Goal: Transaction & Acquisition: Book appointment/travel/reservation

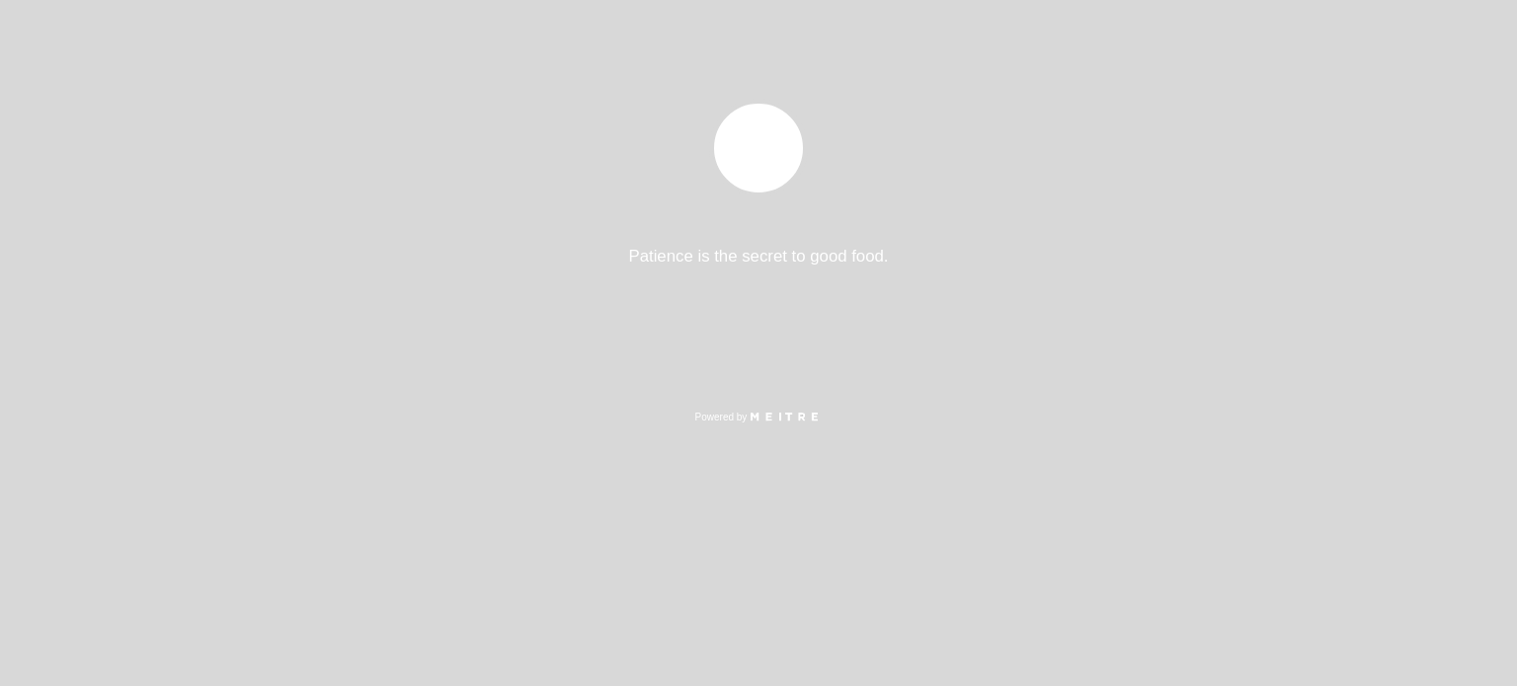
select select "es"
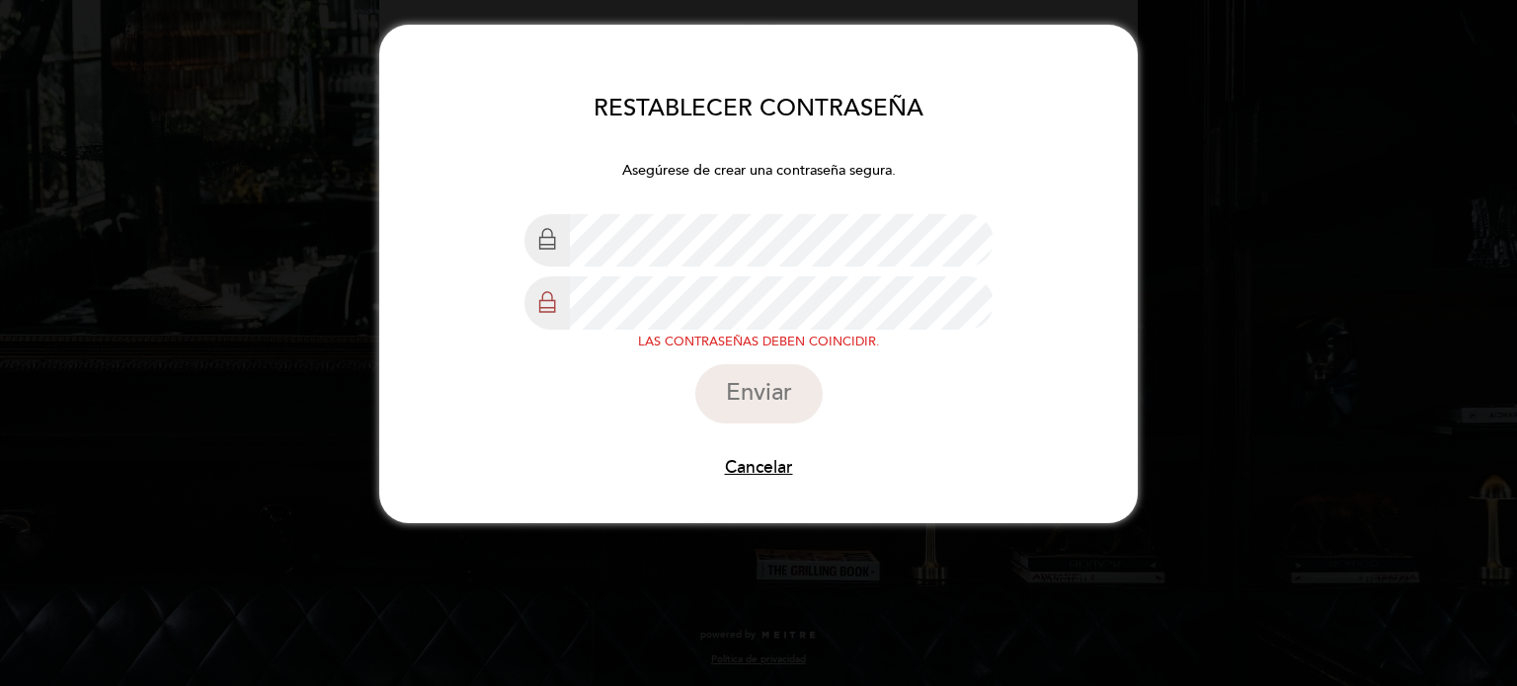
click at [695, 364] on button "Enviar" at bounding box center [758, 393] width 127 height 59
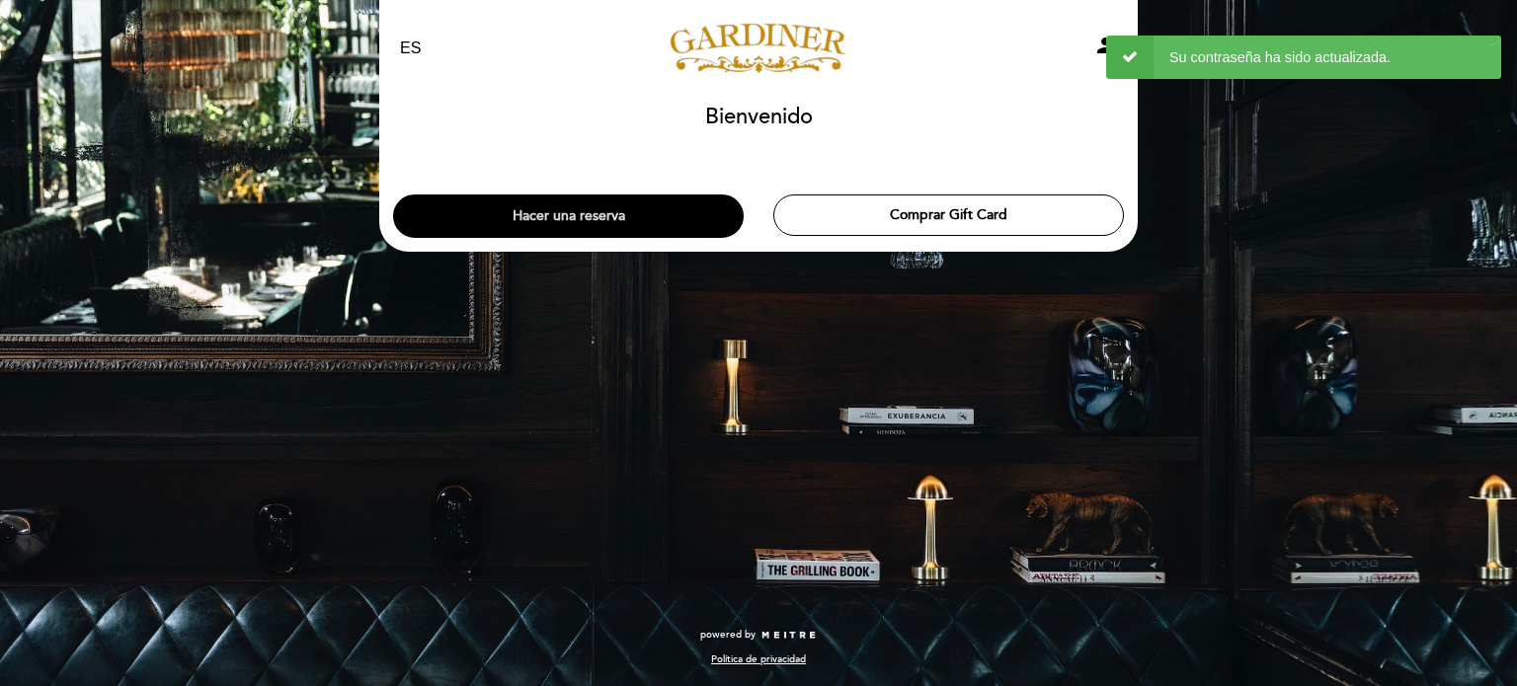
click at [564, 220] on button "Hacer una reserva" at bounding box center [568, 216] width 351 height 43
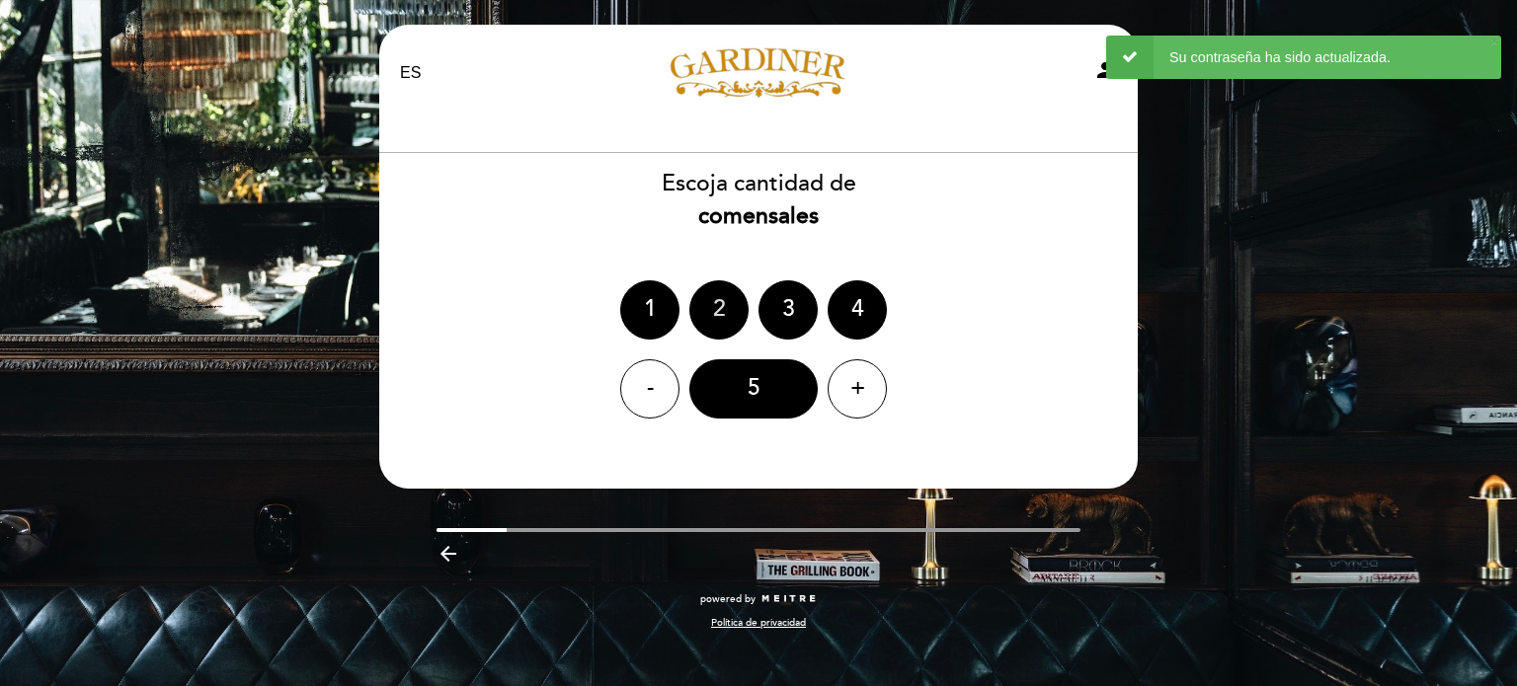
click at [701, 306] on div "2" at bounding box center [718, 309] width 59 height 59
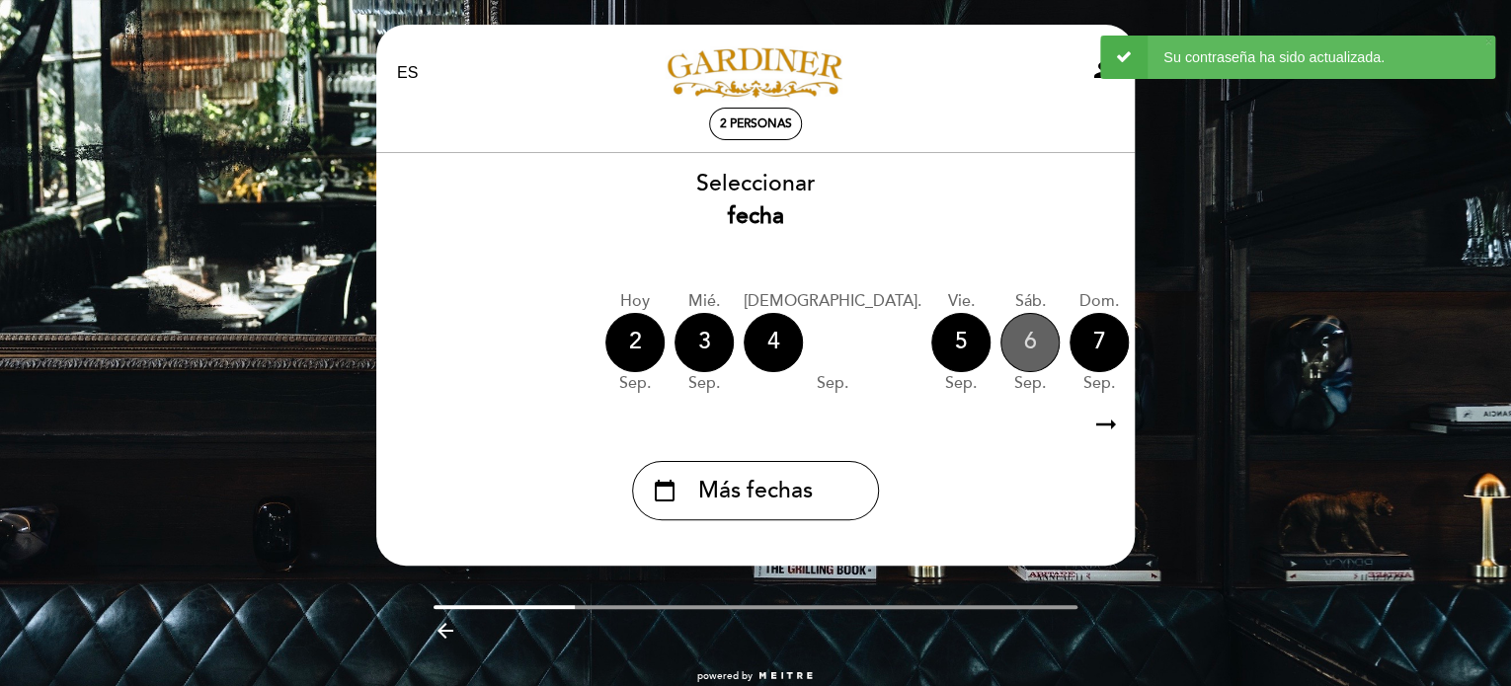
click at [1000, 347] on div "6" at bounding box center [1029, 342] width 59 height 59
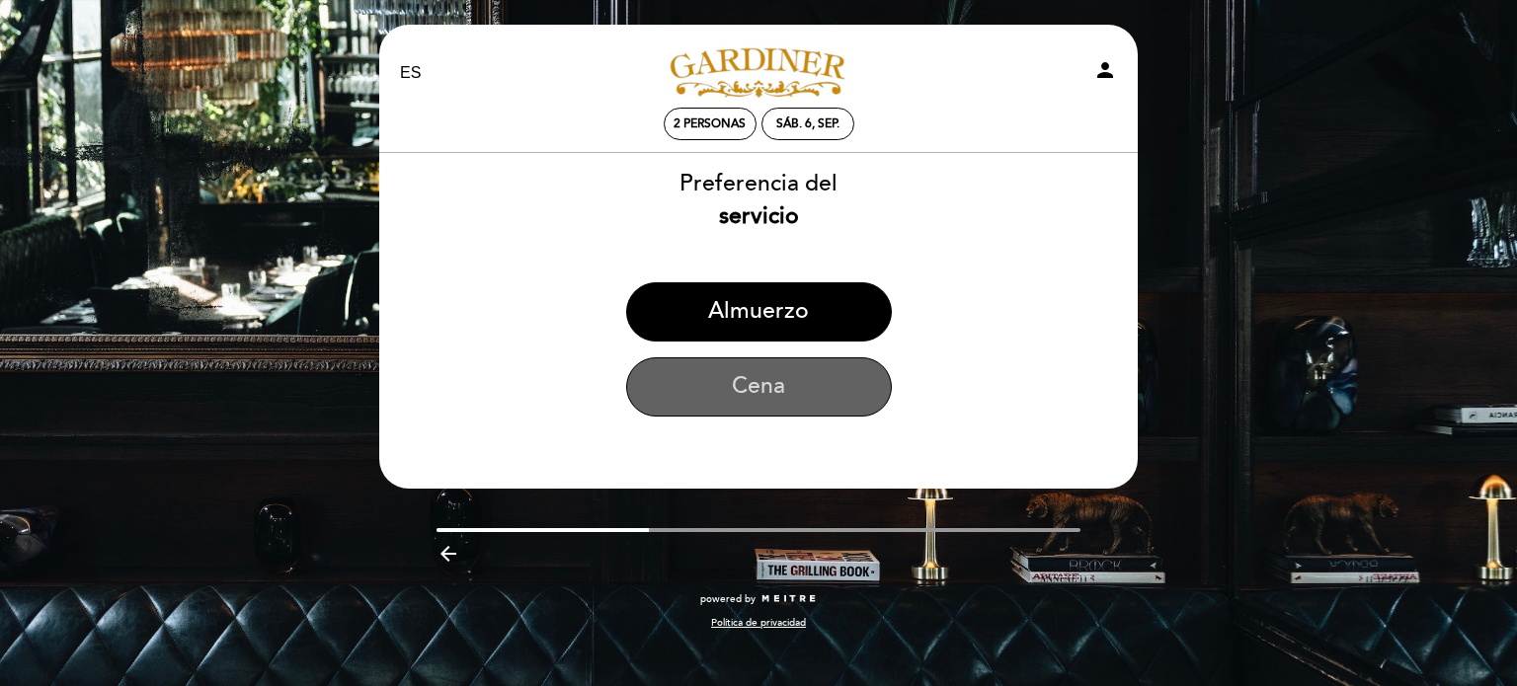
drag, startPoint x: 746, startPoint y: 380, endPoint x: 739, endPoint y: 393, distance: 14.6
click at [746, 385] on button "Cena" at bounding box center [759, 386] width 266 height 59
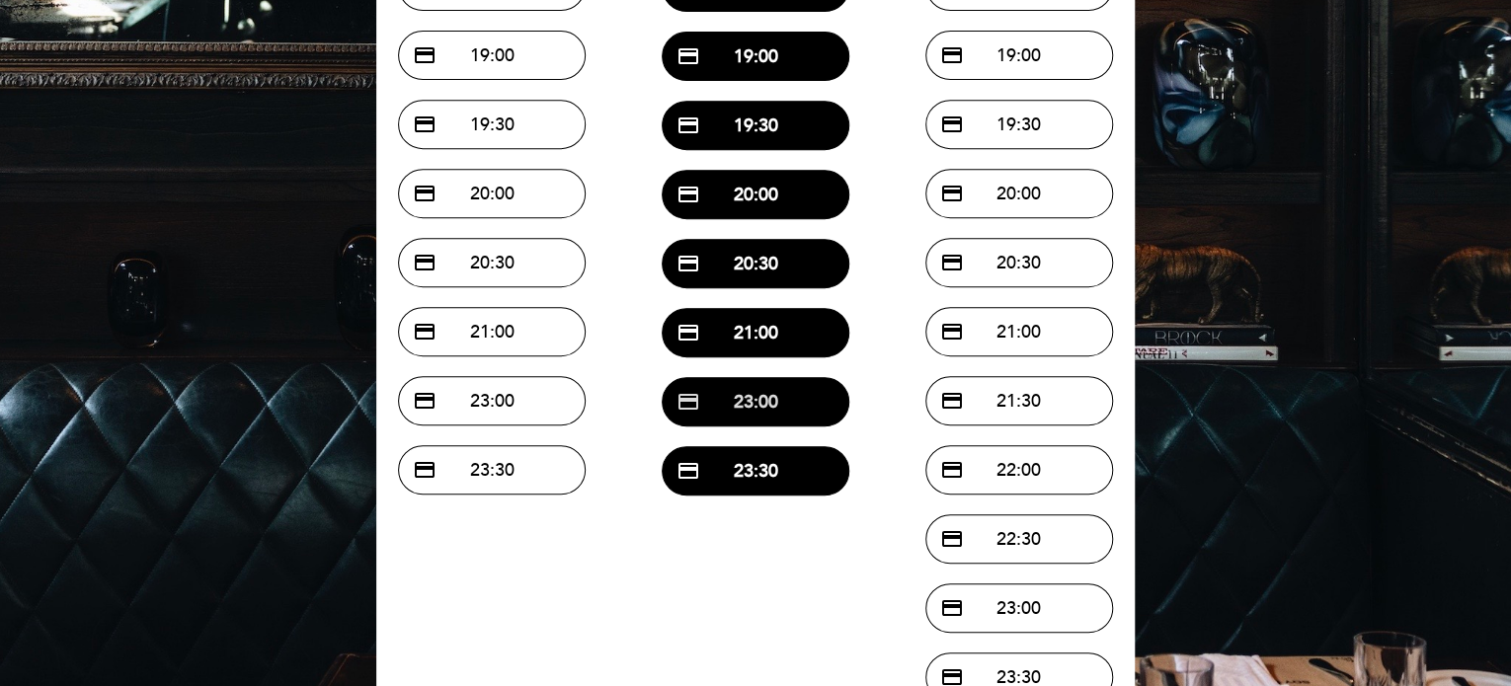
scroll to position [395, 0]
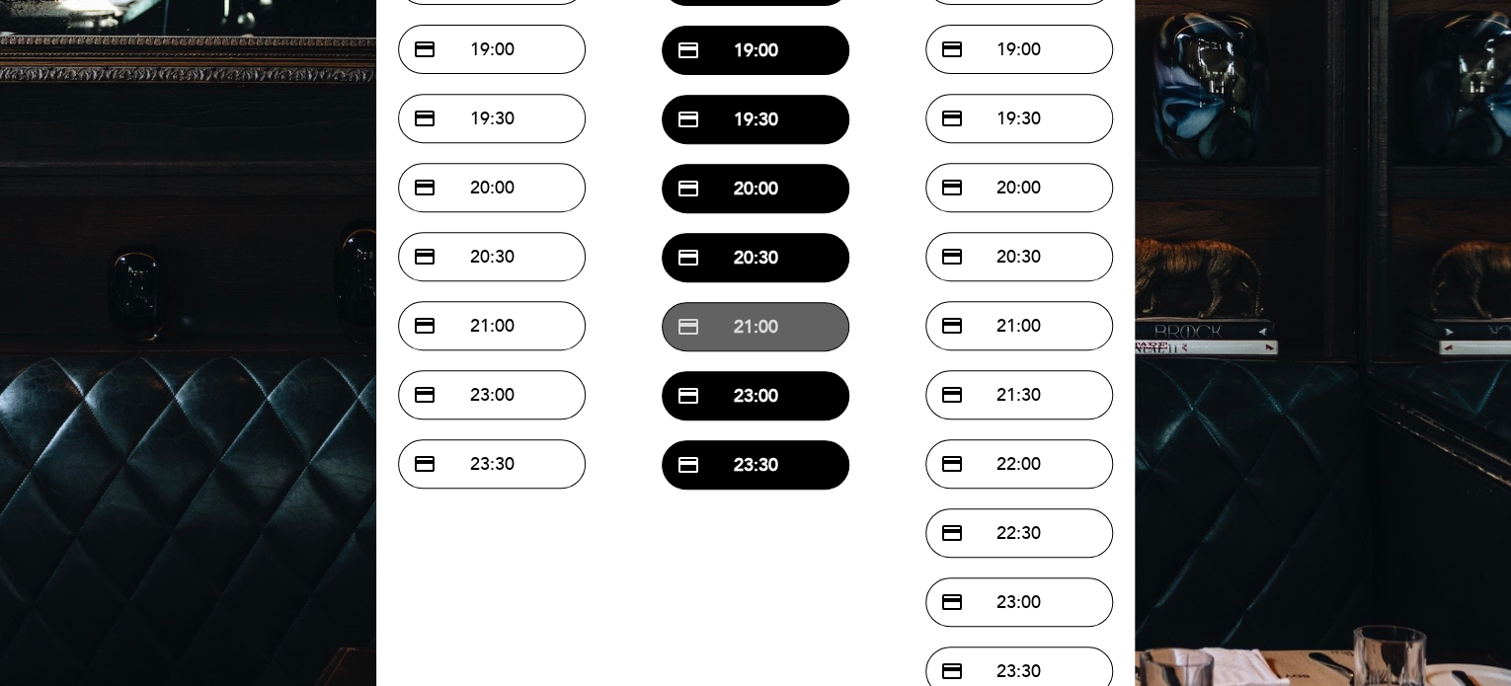
click at [732, 335] on button "credit_card 21:00" at bounding box center [756, 326] width 188 height 49
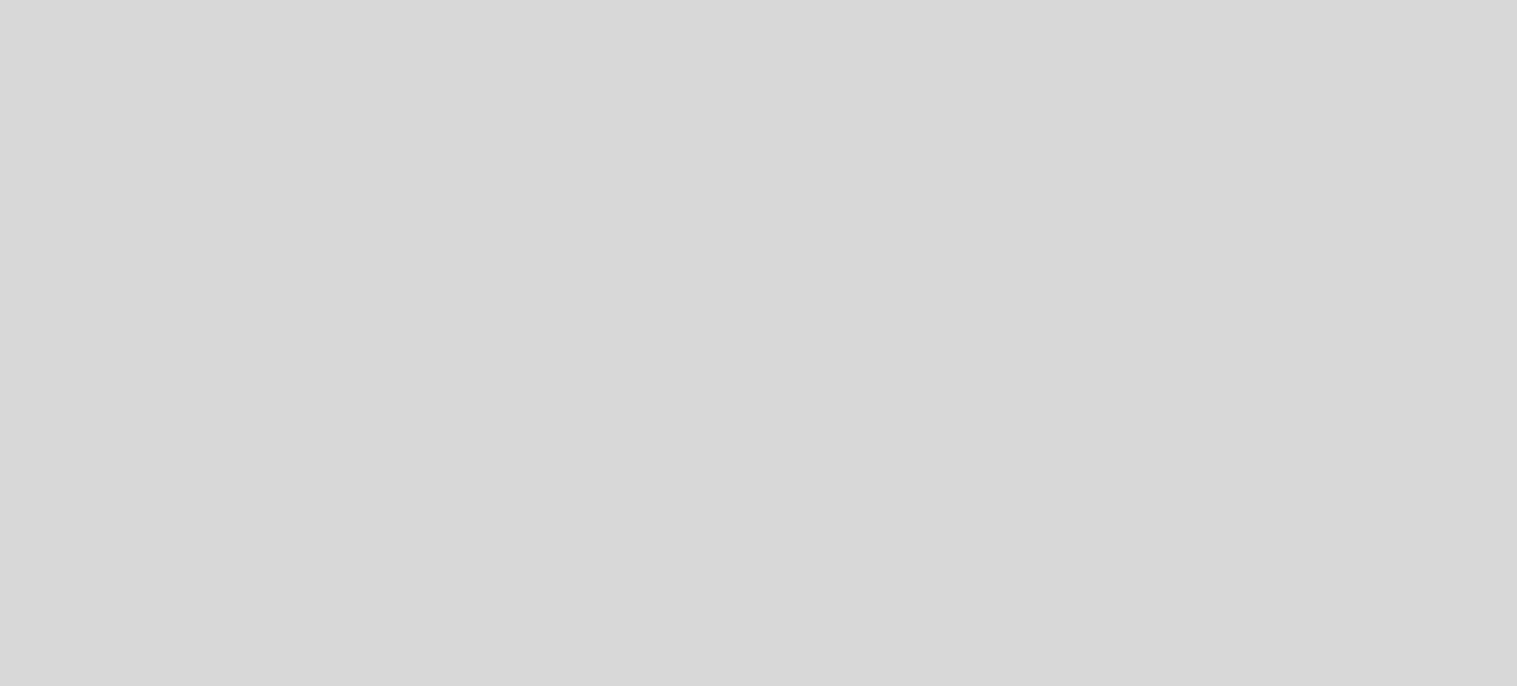
select select "es"
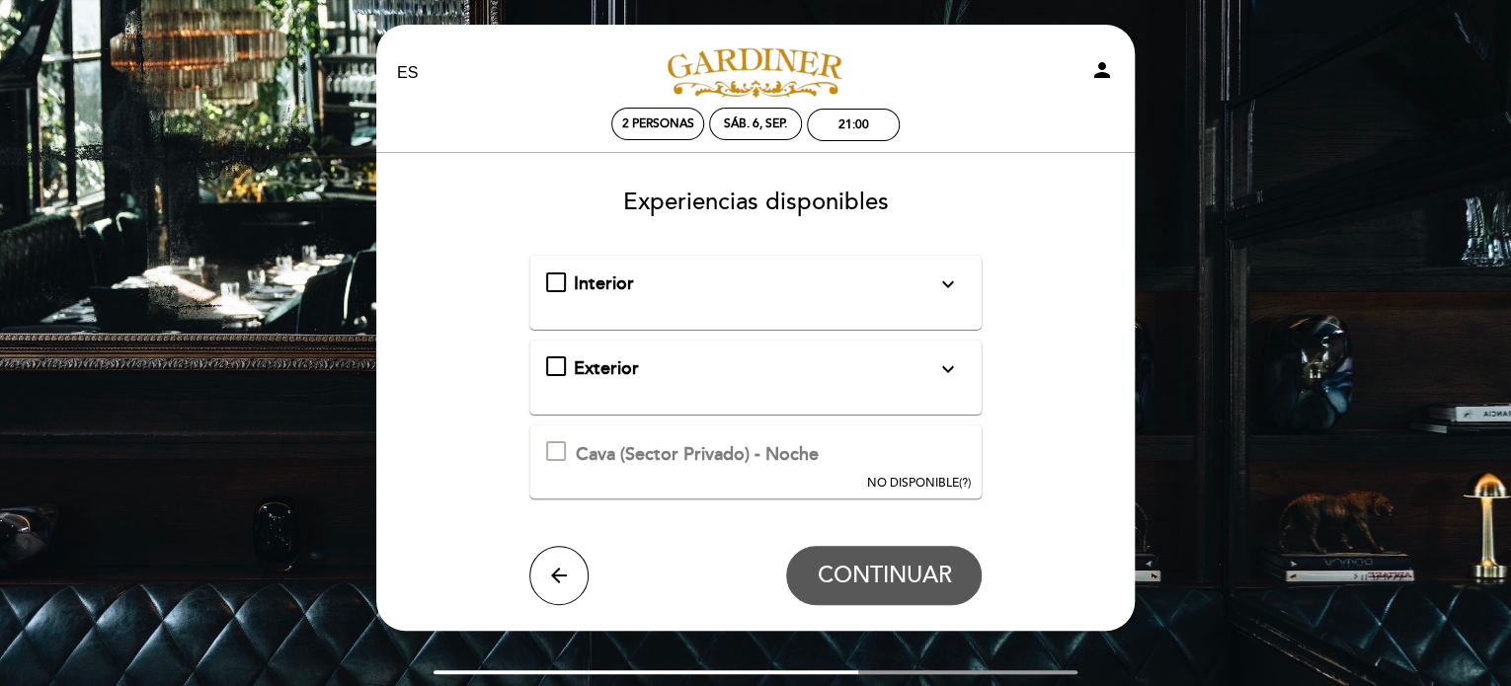
click at [557, 274] on div "Interior expand_more Solo mesas disponibles en el interior de salón" at bounding box center [756, 285] width 420 height 26
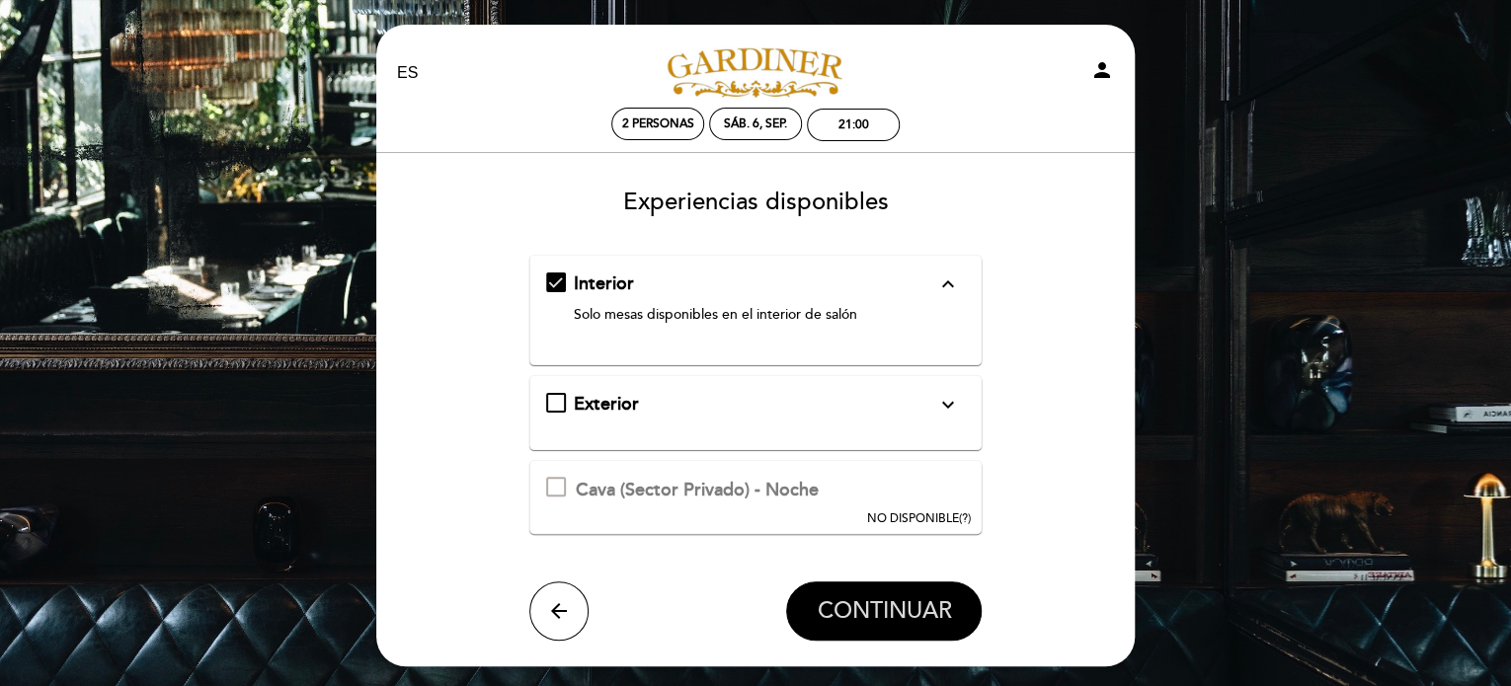
click at [889, 603] on span "CONTINUAR" at bounding box center [884, 611] width 134 height 28
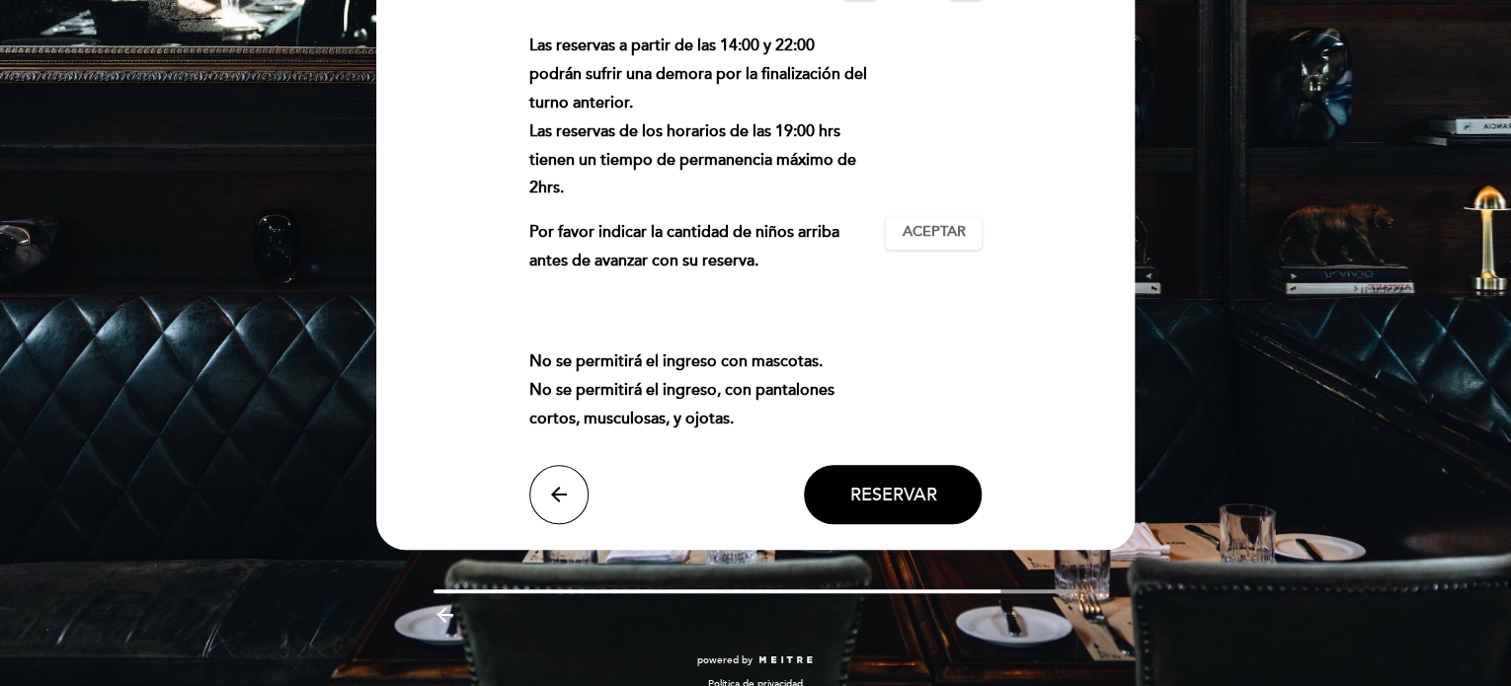
scroll to position [312, 0]
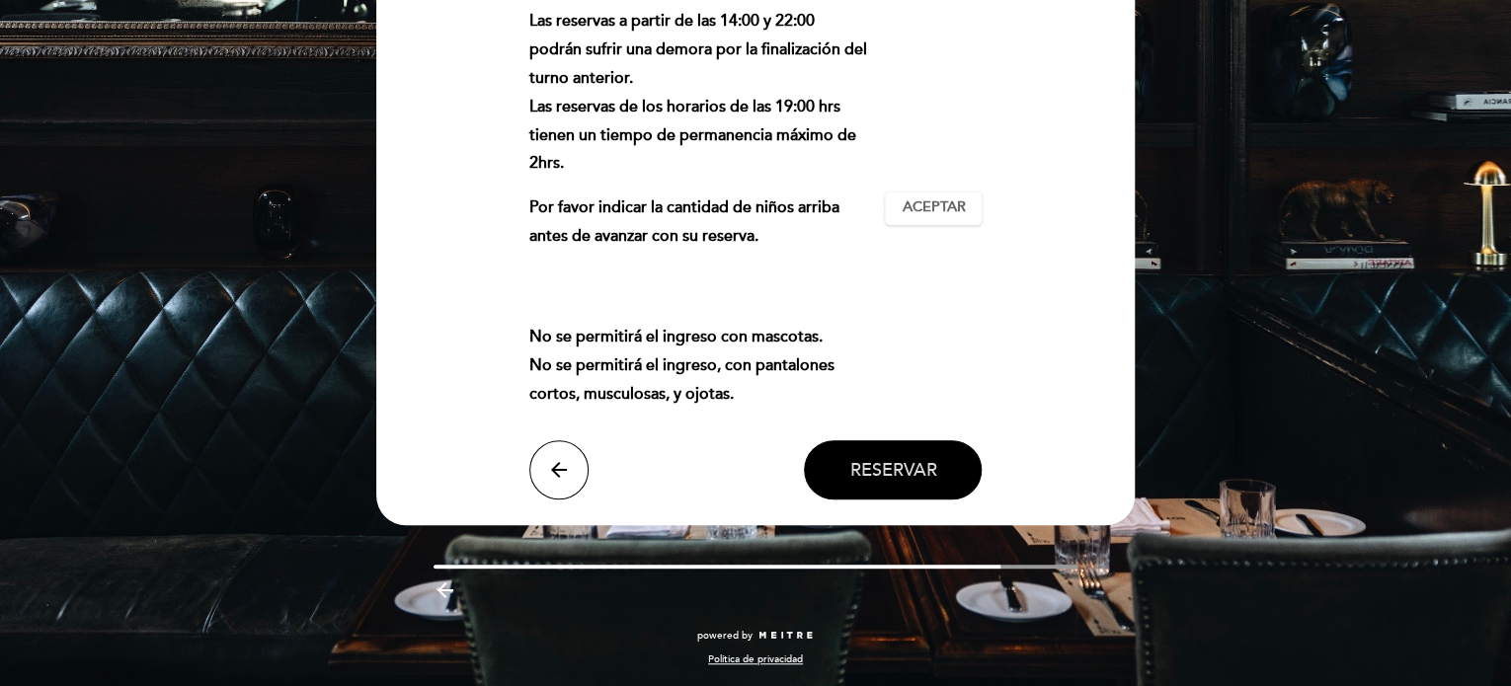
click at [897, 468] on span "Reservar" at bounding box center [892, 470] width 87 height 22
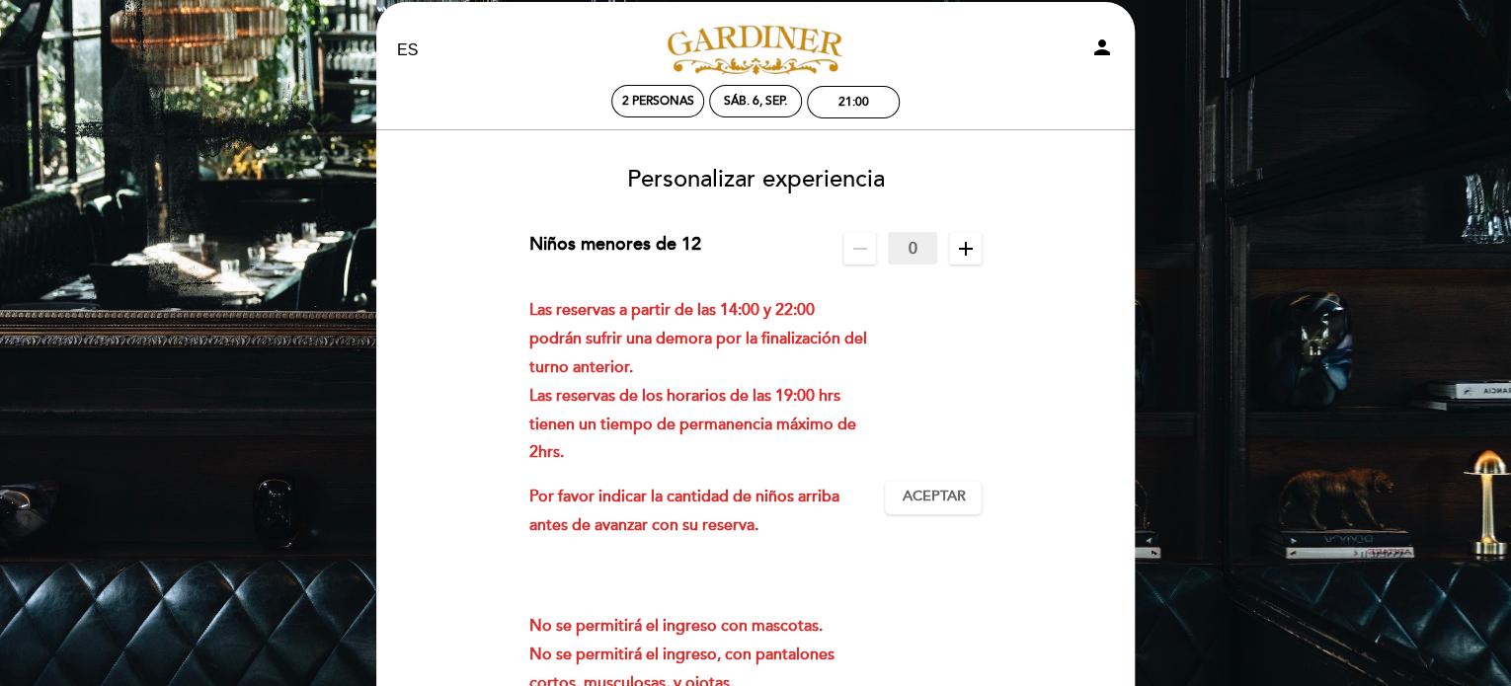
scroll to position [16, 0]
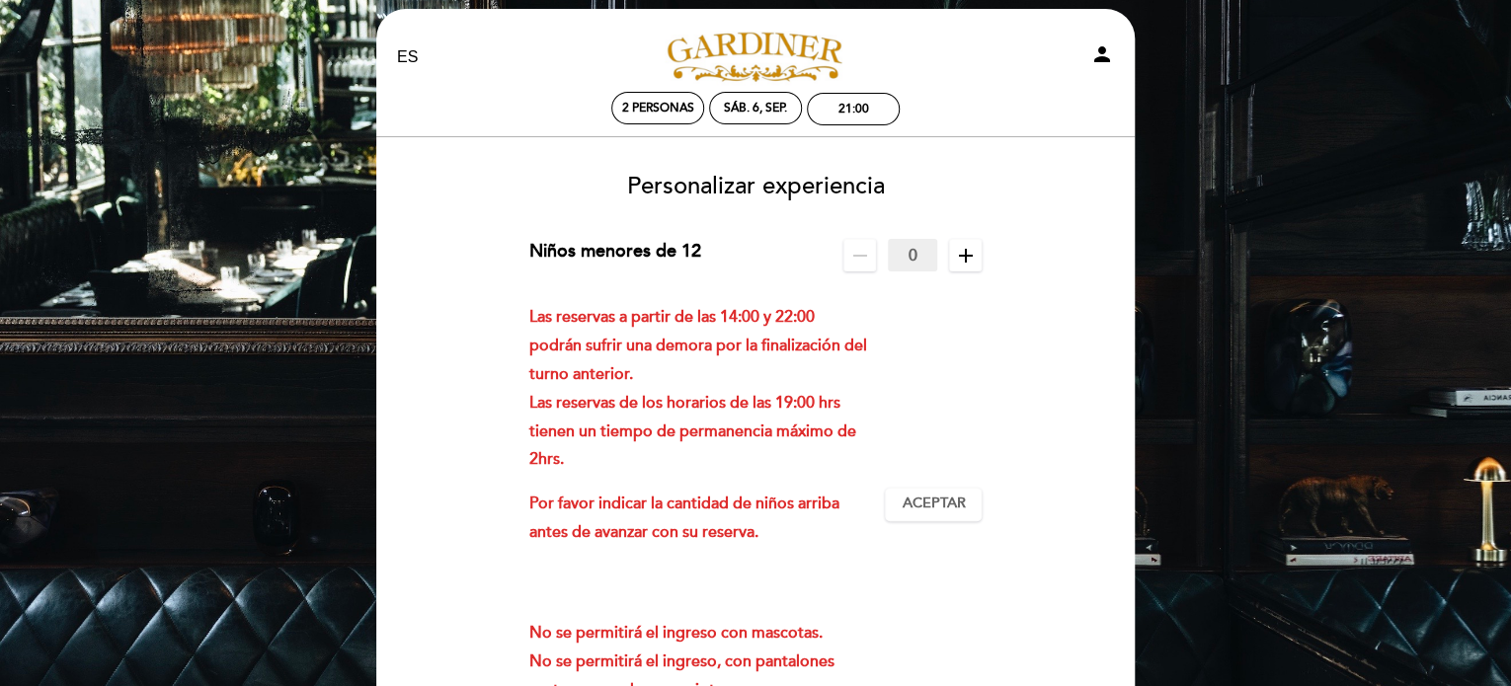
drag, startPoint x: 920, startPoint y: 248, endPoint x: 937, endPoint y: 270, distance: 27.5
click at [920, 249] on input "0" at bounding box center [912, 255] width 49 height 33
drag, startPoint x: 868, startPoint y: 255, endPoint x: 868, endPoint y: 284, distance: 29.6
click at [867, 259] on icon "remove" at bounding box center [860, 256] width 24 height 24
click at [962, 258] on icon "add" at bounding box center [966, 256] width 24 height 24
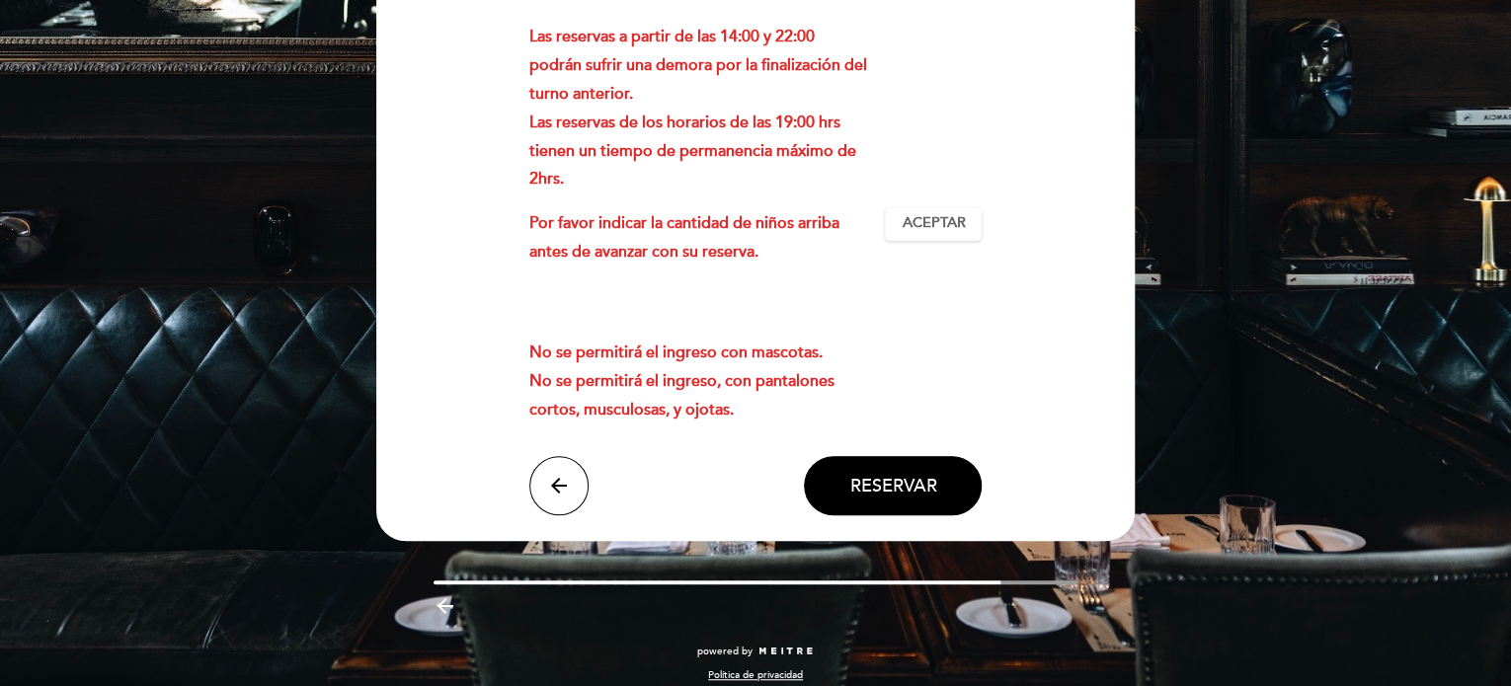
scroll to position [312, 0]
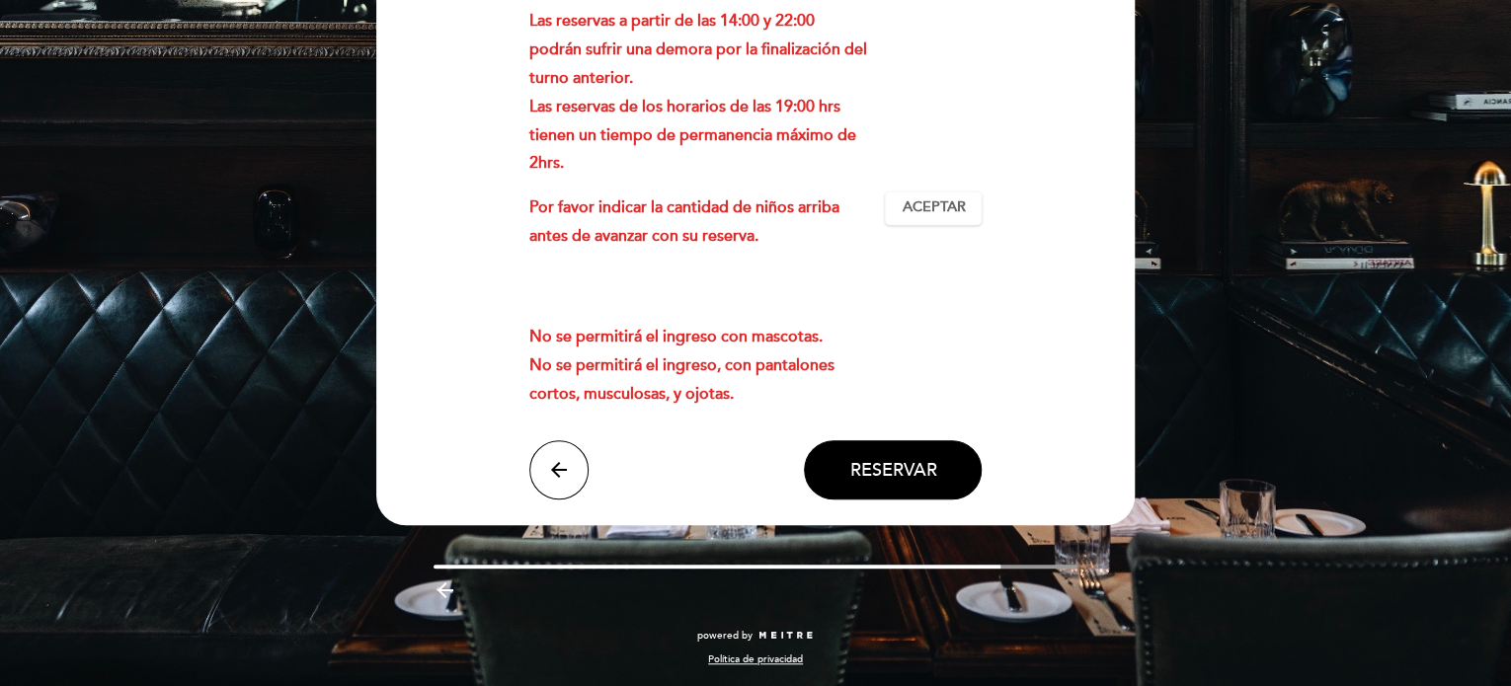
drag, startPoint x: 916, startPoint y: 212, endPoint x: 916, endPoint y: 224, distance: 11.8
click at [916, 216] on span "Aceptar" at bounding box center [933, 207] width 63 height 21
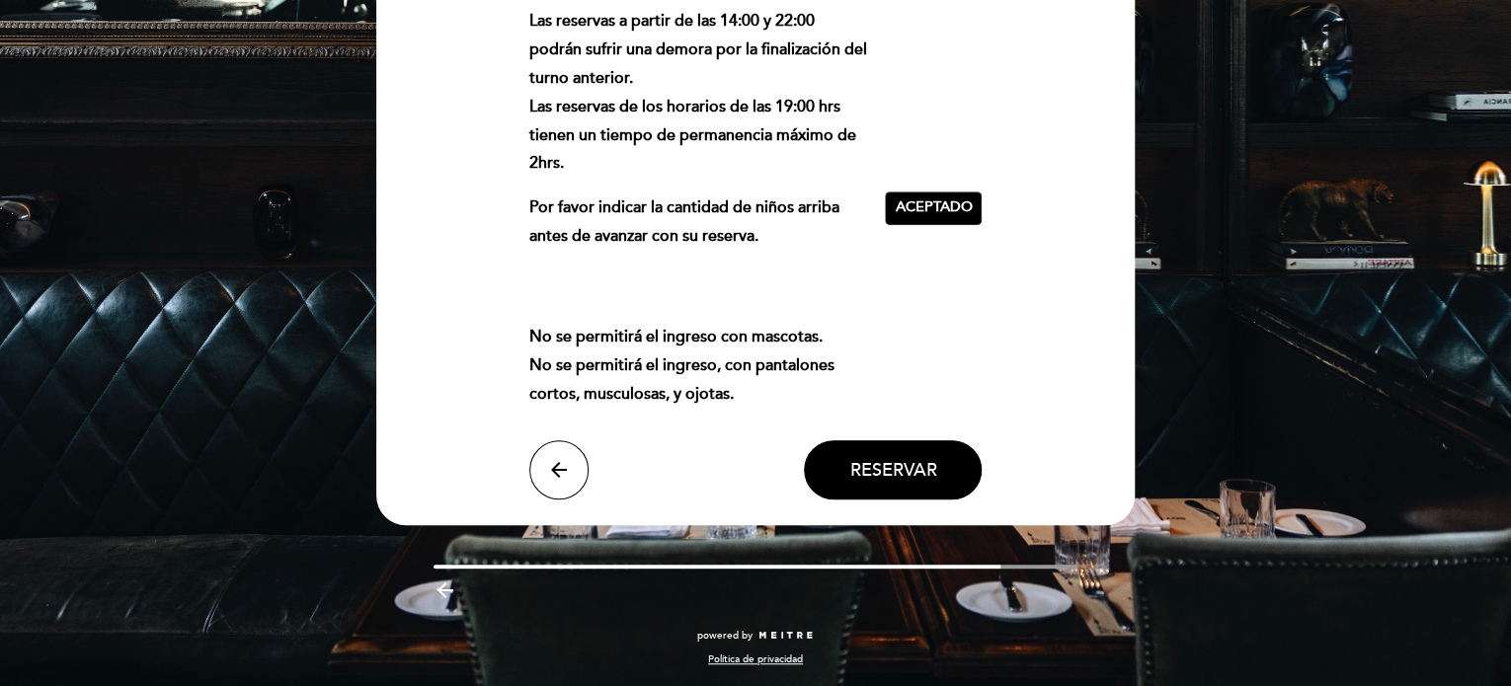
click at [899, 476] on span "Reservar" at bounding box center [892, 470] width 87 height 22
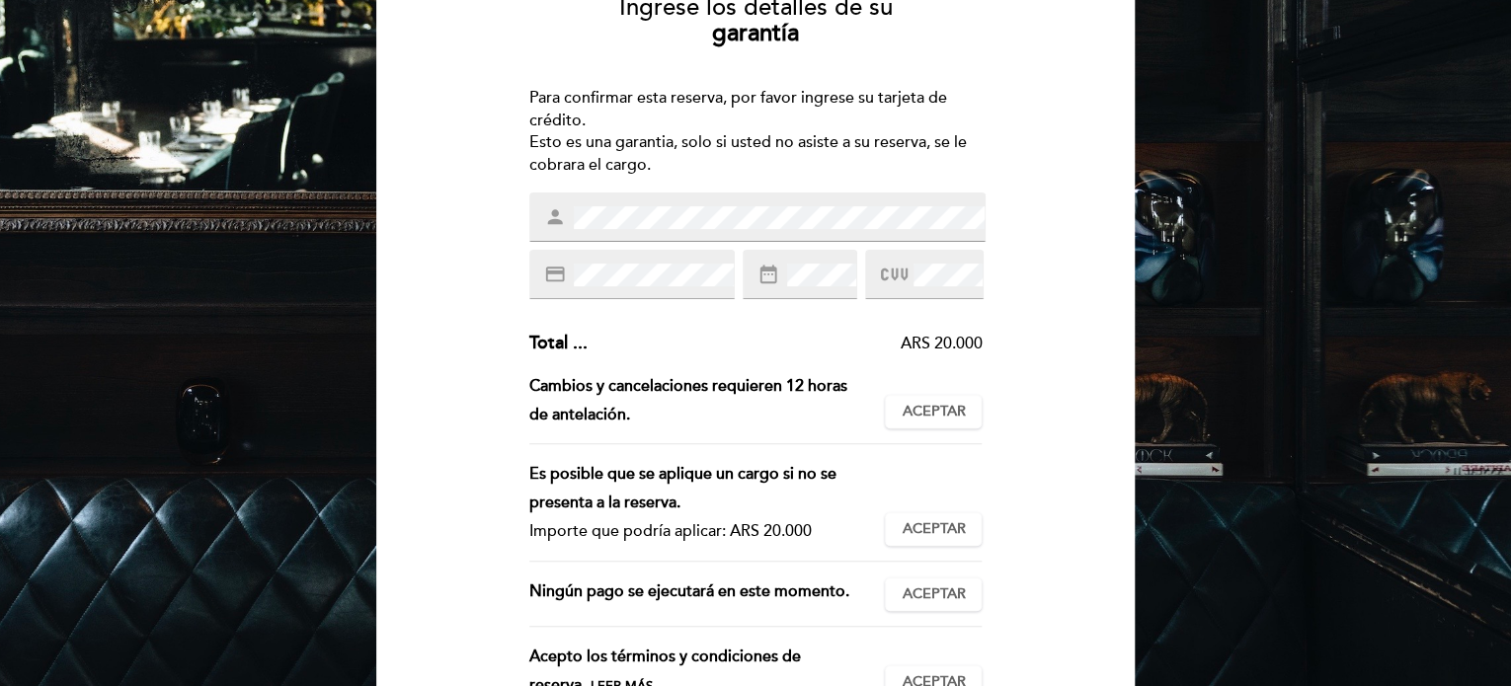
scroll to position [197, 0]
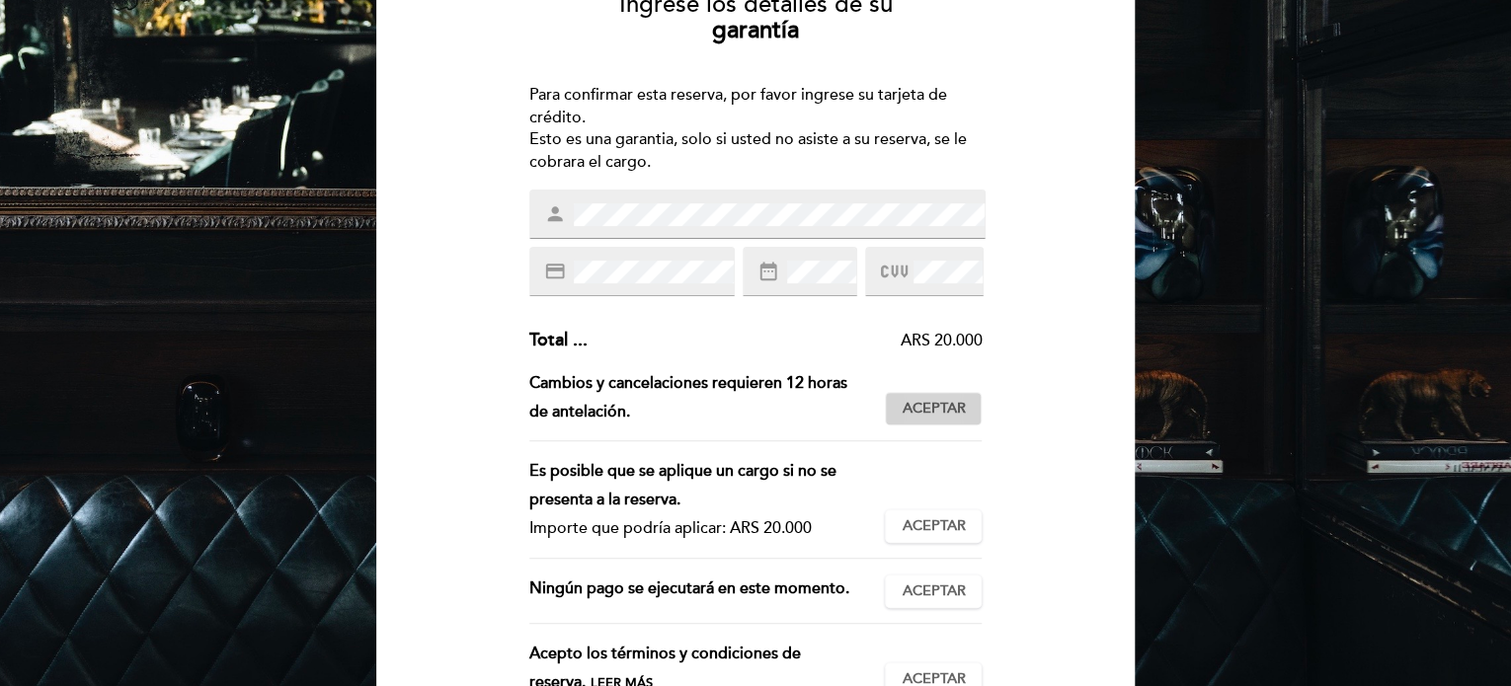
click at [912, 406] on span "Aceptar" at bounding box center [933, 409] width 63 height 21
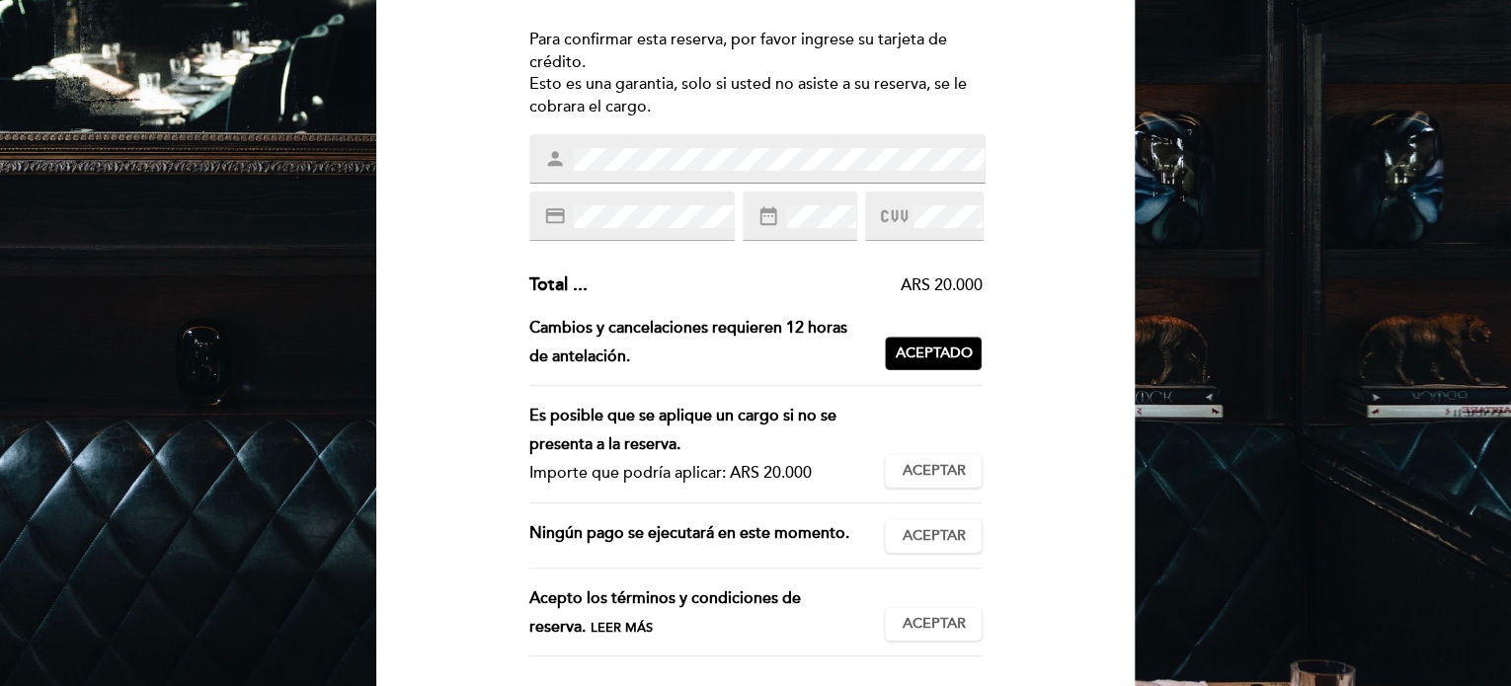
scroll to position [296, 0]
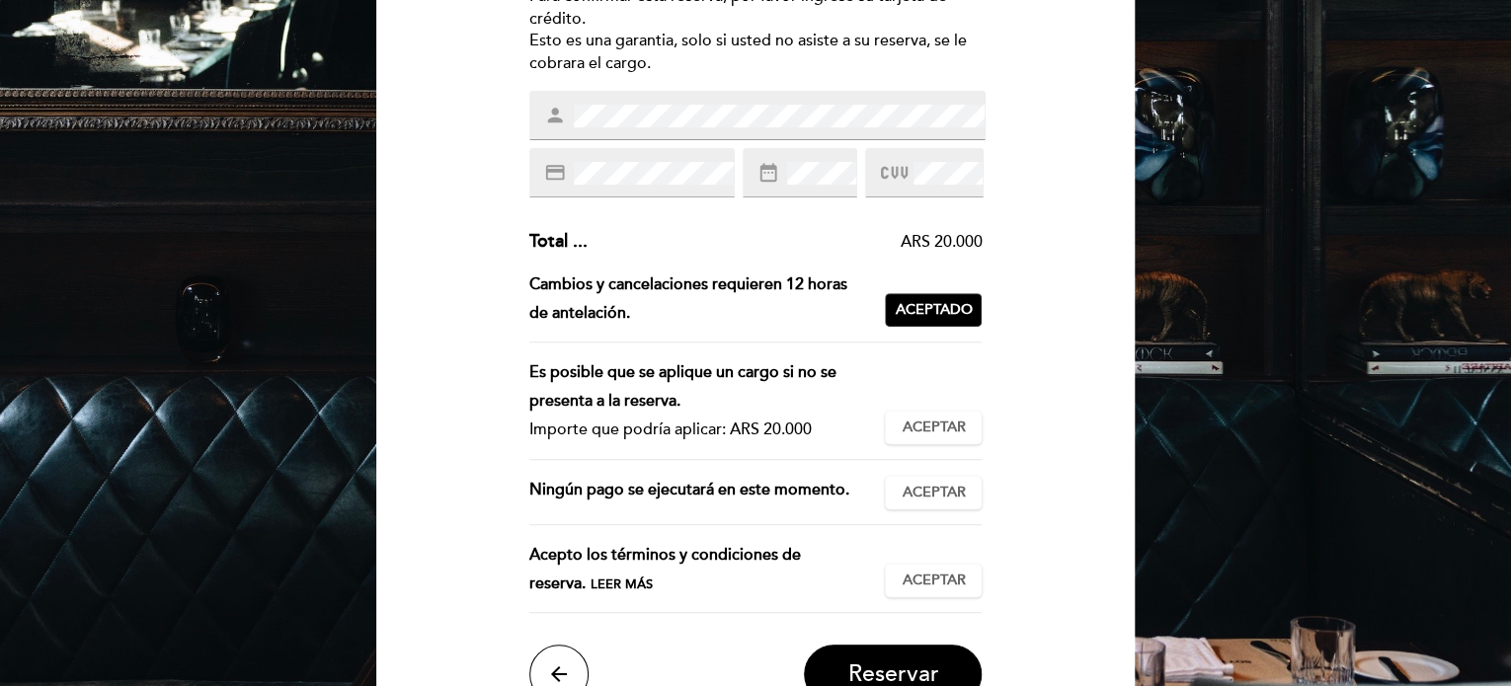
drag, startPoint x: 916, startPoint y: 418, endPoint x: 936, endPoint y: 471, distance: 56.9
click at [920, 422] on span "Aceptar" at bounding box center [933, 428] width 63 height 21
click at [930, 491] on span "Aceptar" at bounding box center [933, 493] width 63 height 21
click at [923, 585] on span "Aceptar" at bounding box center [933, 581] width 63 height 21
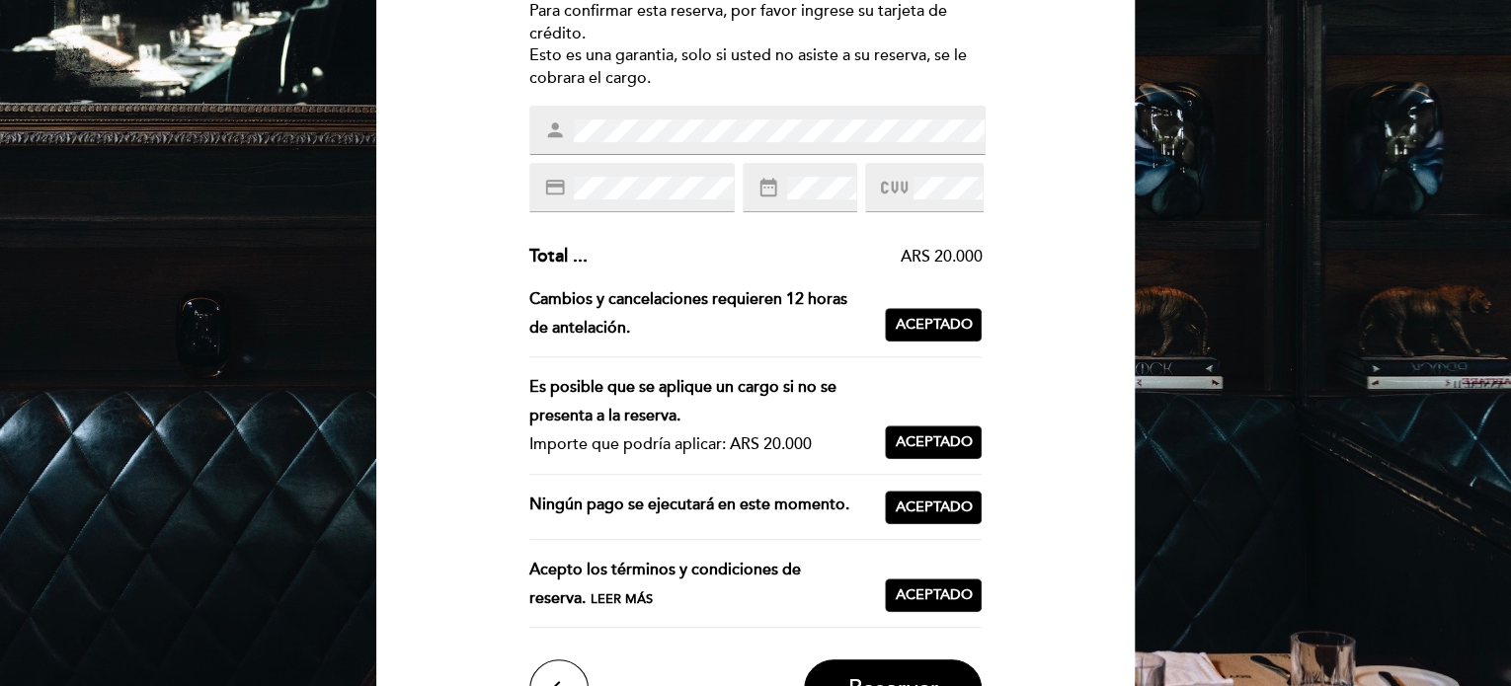
scroll to position [395, 0]
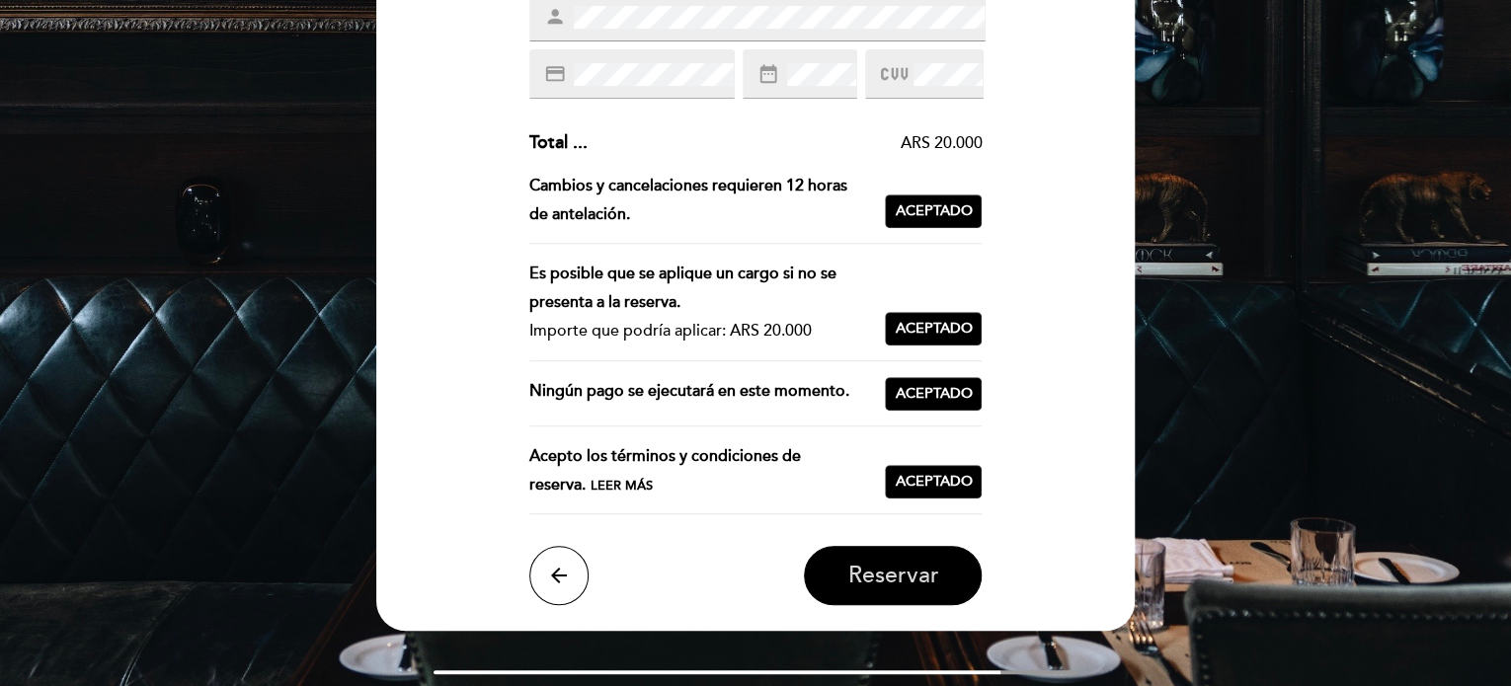
click at [908, 594] on button "Reservar" at bounding box center [893, 575] width 178 height 59
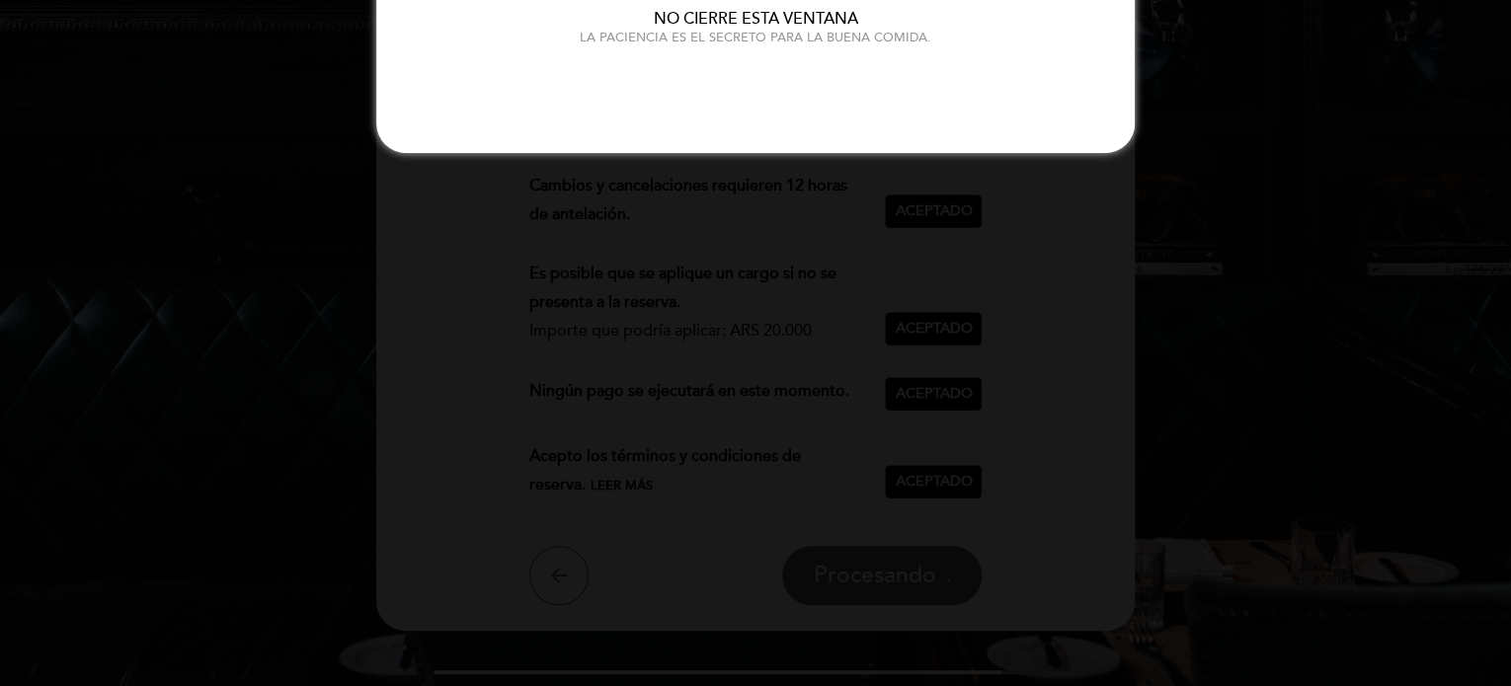
scroll to position [0, 0]
